Goal: Task Accomplishment & Management: Manage account settings

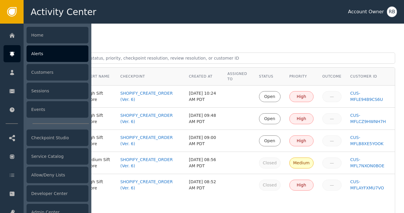
click at [47, 56] on div "Alerts" at bounding box center [58, 53] width 62 height 17
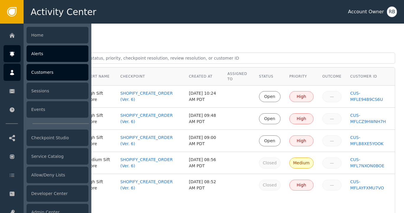
click at [48, 74] on div "Customers" at bounding box center [58, 72] width 62 height 17
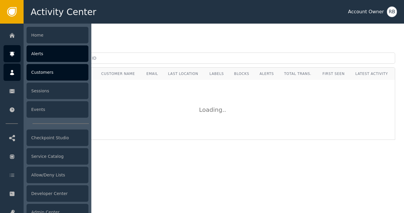
click at [42, 53] on div "Alerts" at bounding box center [58, 53] width 62 height 17
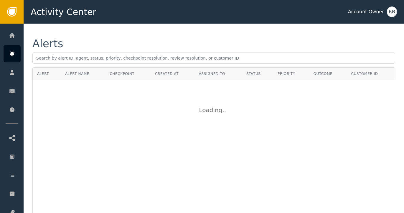
scroll to position [0, 0]
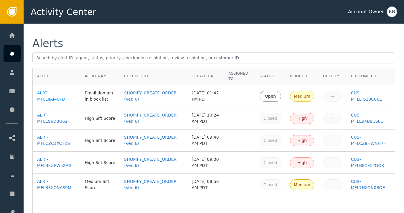
click at [50, 100] on div "ALRT-MFLLIIAJ4CFD" at bounding box center [56, 96] width 39 height 12
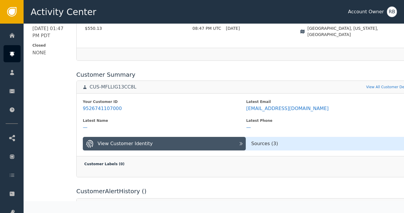
scroll to position [193, 0]
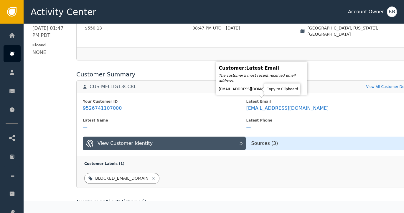
click at [283, 90] on icon at bounding box center [286, 89] width 6 height 6
